Goal: Task Accomplishment & Management: Use online tool/utility

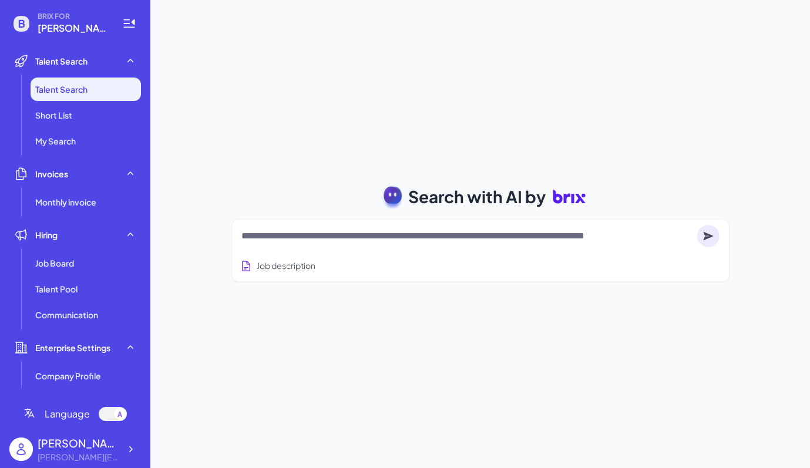
click at [340, 239] on textarea at bounding box center [466, 236] width 451 height 14
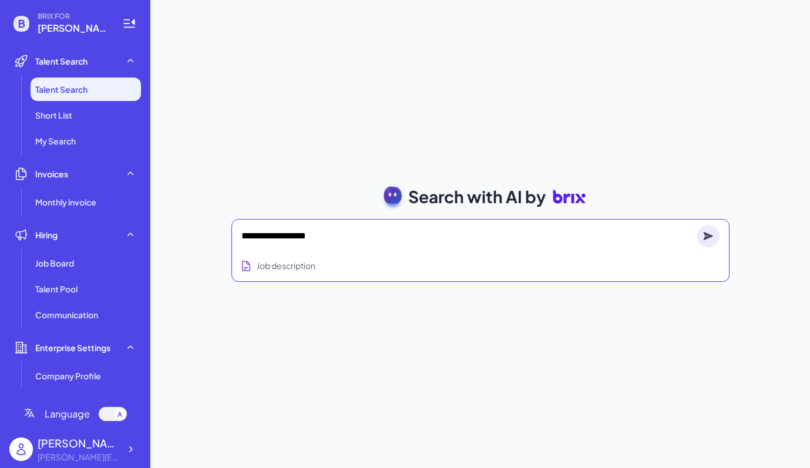
type textarea "**********"
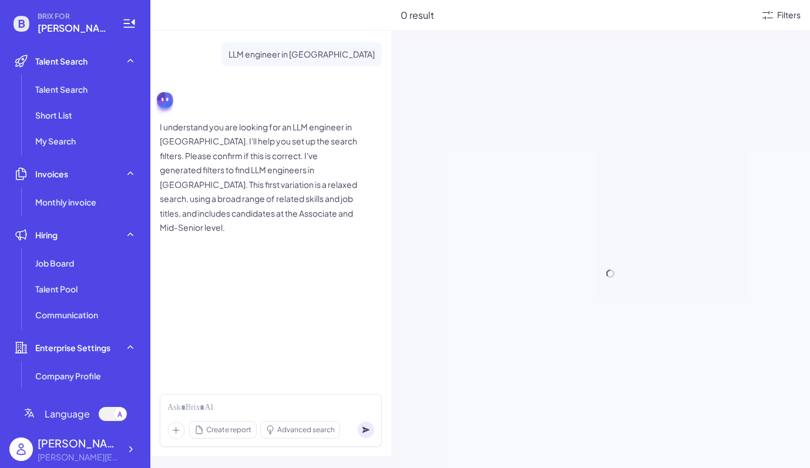
click at [777, 16] on div "Filters" at bounding box center [789, 15] width 24 height 12
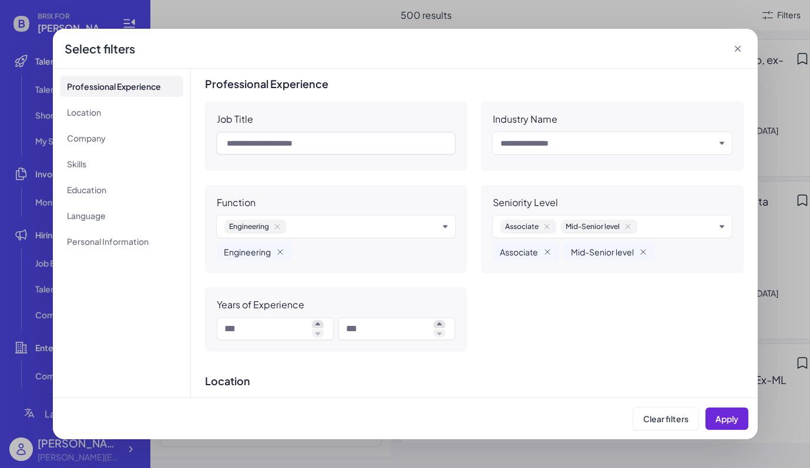
click at [736, 47] on icon at bounding box center [738, 49] width 12 height 12
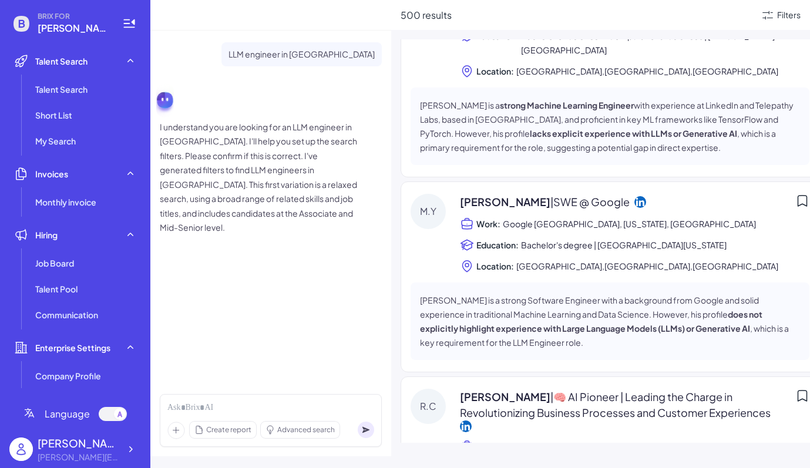
scroll to position [1258, 0]
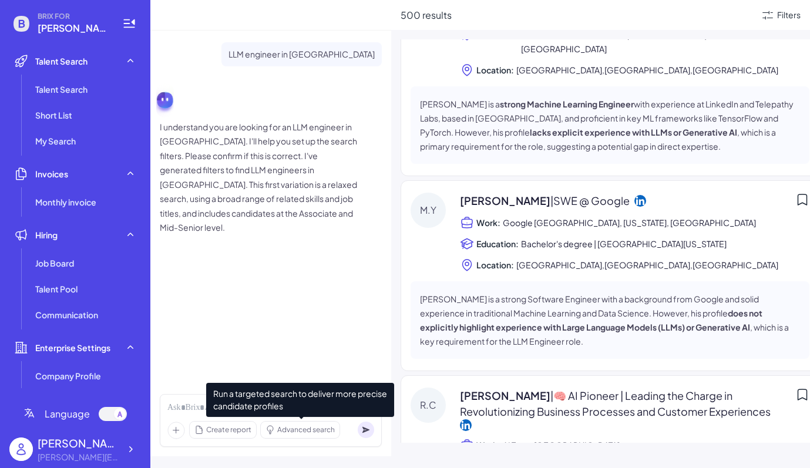
click at [317, 430] on span "Advanced search" at bounding box center [306, 430] width 58 height 11
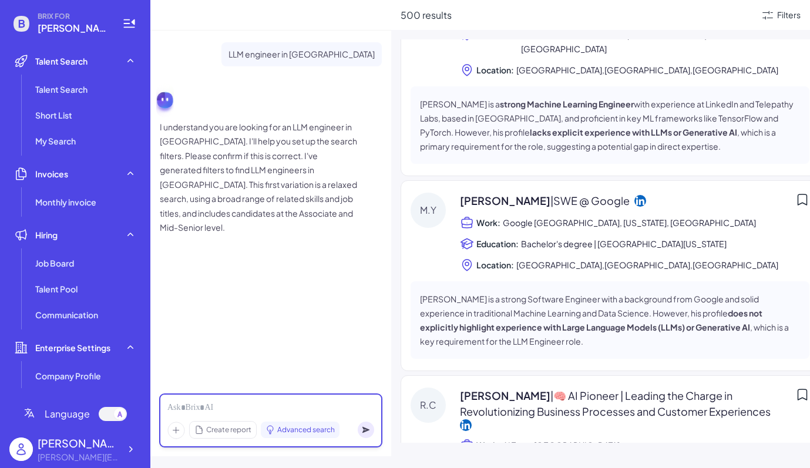
click at [187, 408] on div at bounding box center [270, 408] width 207 height 13
click at [176, 430] on icon at bounding box center [176, 431] width 6 height 6
click at [271, 401] on div "*** Create report Advanced search" at bounding box center [271, 420] width 222 height 53
click at [243, 410] on div "***" at bounding box center [270, 408] width 207 height 13
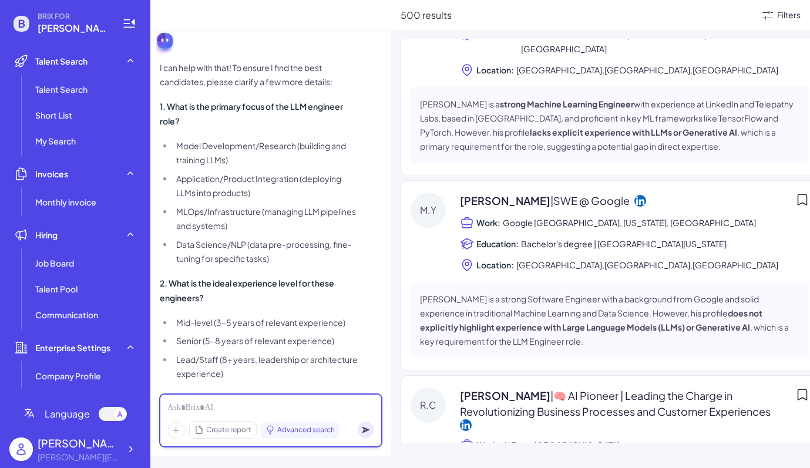
scroll to position [279, 0]
click at [193, 404] on div at bounding box center [270, 408] width 207 height 13
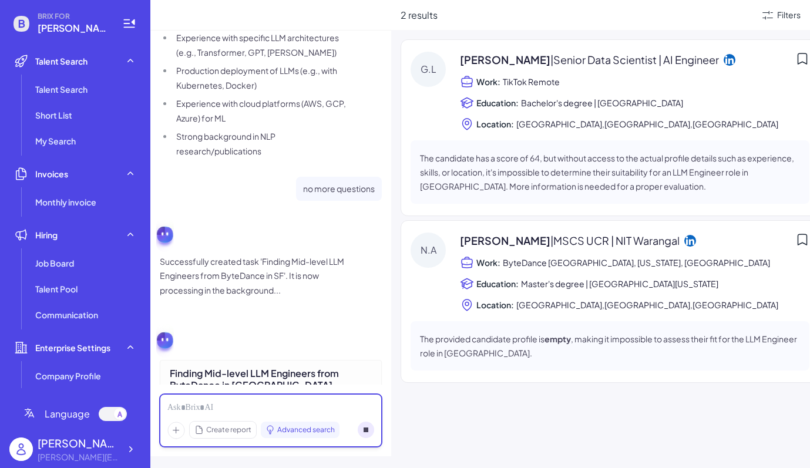
scroll to position [1311, 0]
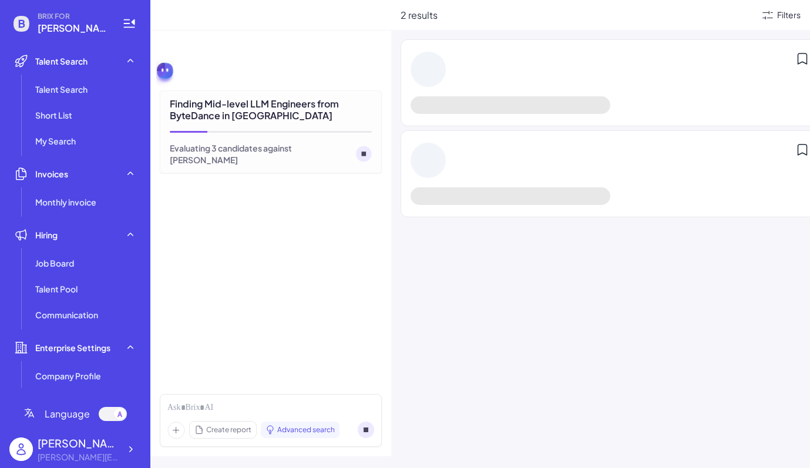
click at [781, 9] on div "Filters" at bounding box center [789, 15] width 24 height 12
click at [776, 15] on div "Filters" at bounding box center [781, 15] width 40 height 14
click at [584, 7] on div "2 results Filters" at bounding box center [600, 15] width 419 height 30
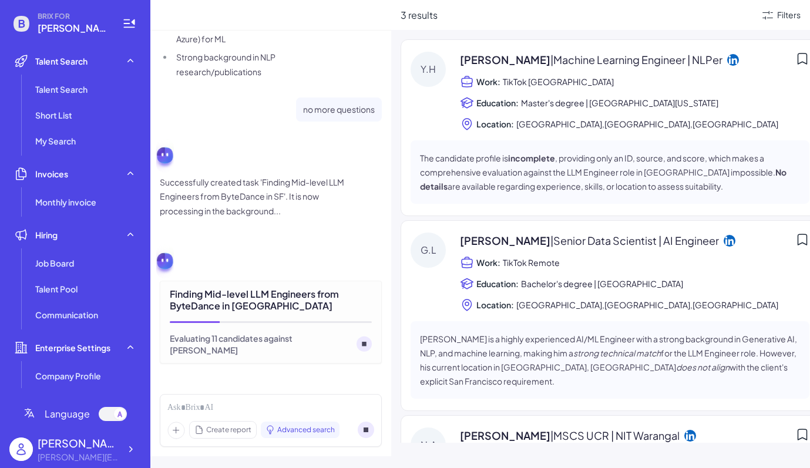
scroll to position [177, 0]
